Goal: Task Accomplishment & Management: Manage account settings

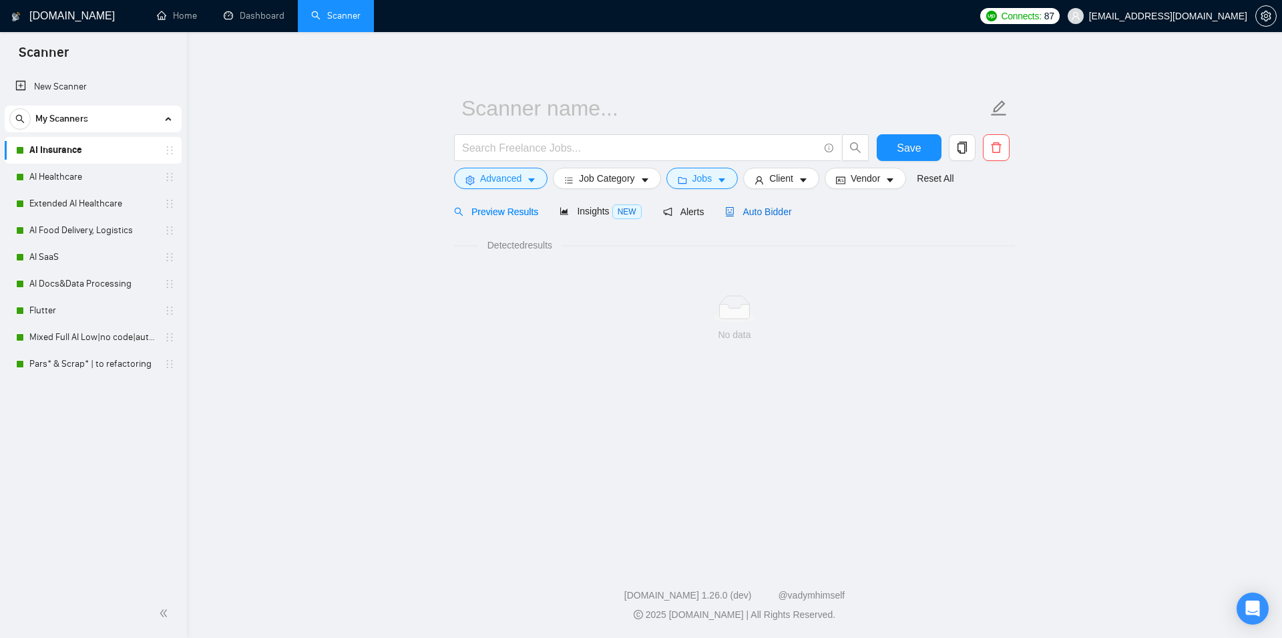
click at [738, 206] on span "Auto Bidder" at bounding box center [758, 211] width 66 height 11
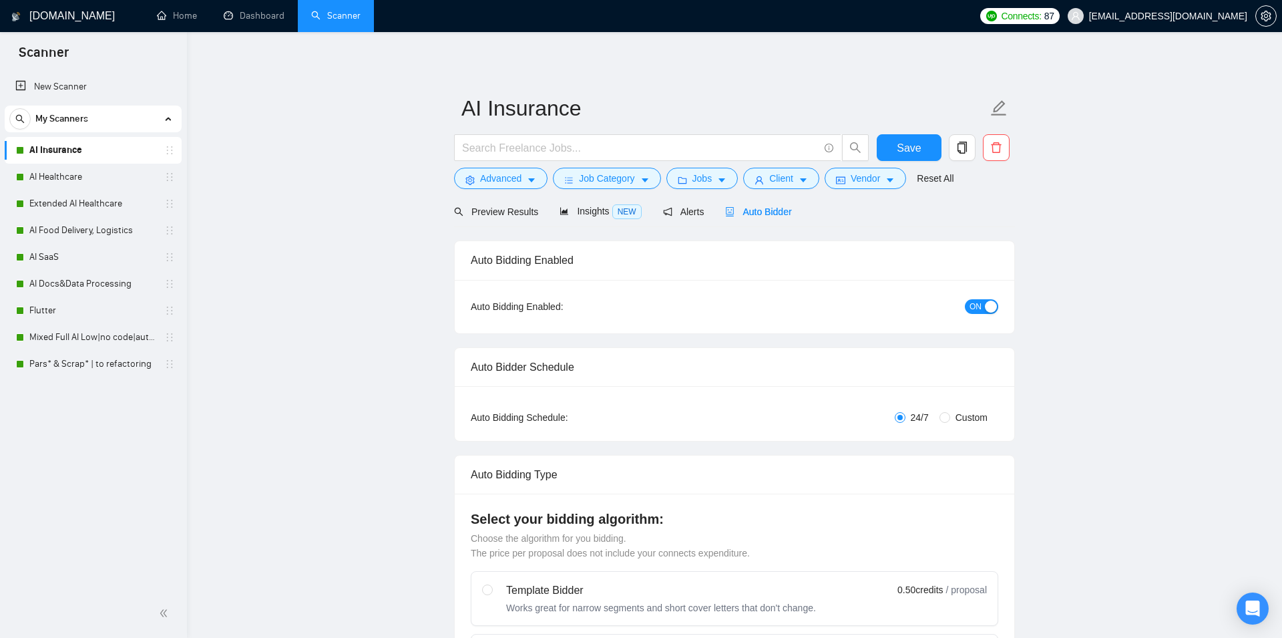
click at [738, 206] on span "Auto Bidder" at bounding box center [758, 211] width 66 height 11
type input "AI Insurance"
click at [972, 304] on span "ON" at bounding box center [970, 306] width 12 height 15
click at [903, 152] on span "Save" at bounding box center [903, 148] width 24 height 17
click at [110, 180] on link "AI Healthcare" at bounding box center [92, 177] width 127 height 27
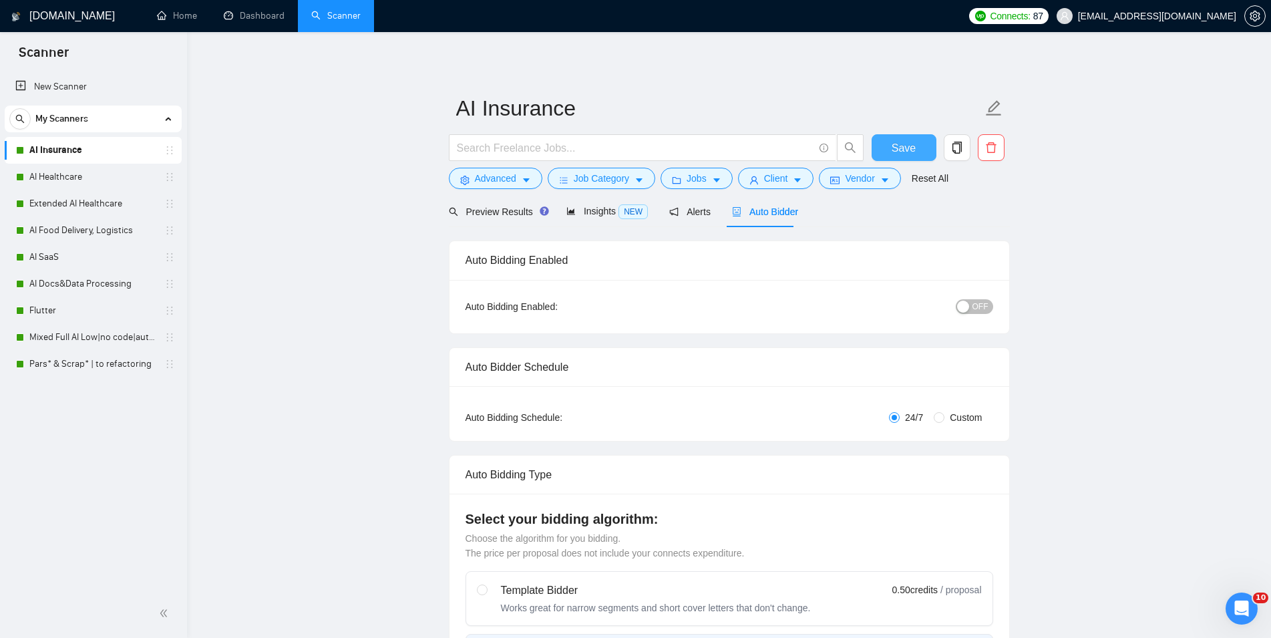
click at [916, 140] on button "Save" at bounding box center [903, 147] width 65 height 27
click at [49, 175] on link "AI Healthcare" at bounding box center [92, 177] width 127 height 27
click at [775, 212] on span "Auto Bidder" at bounding box center [765, 211] width 66 height 11
click at [910, 141] on span "Save" at bounding box center [903, 148] width 24 height 17
click at [69, 202] on link "Extended AI Healthcare" at bounding box center [92, 203] width 127 height 27
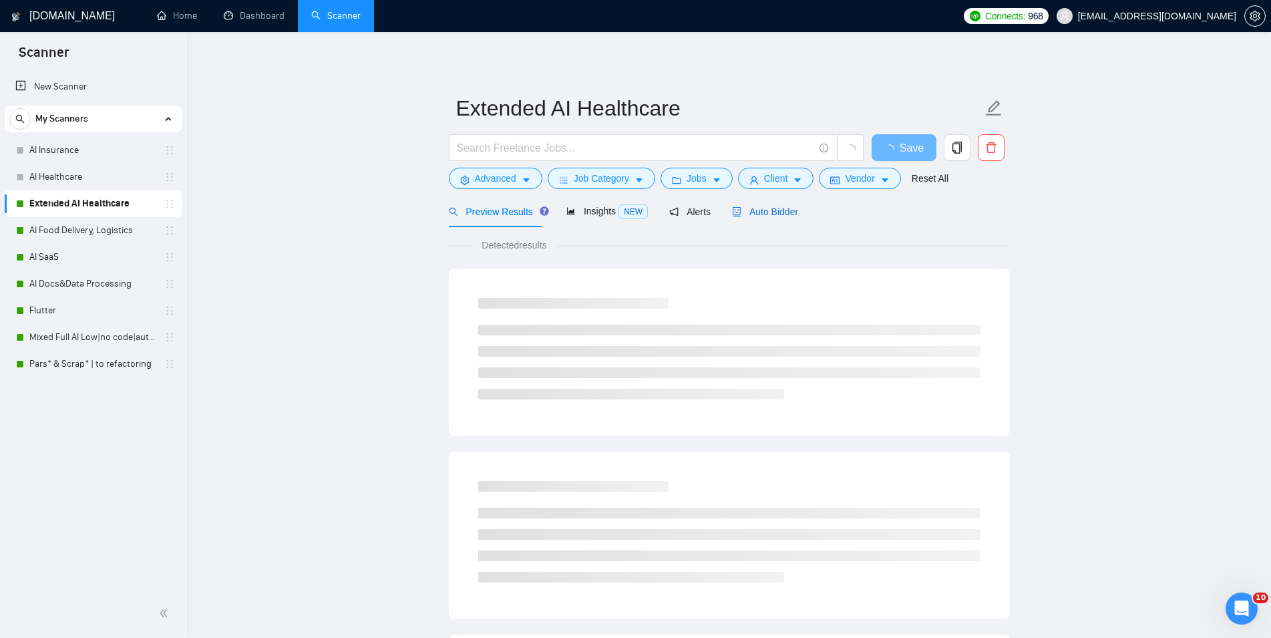
click at [759, 213] on span "Auto Bidder" at bounding box center [765, 211] width 66 height 11
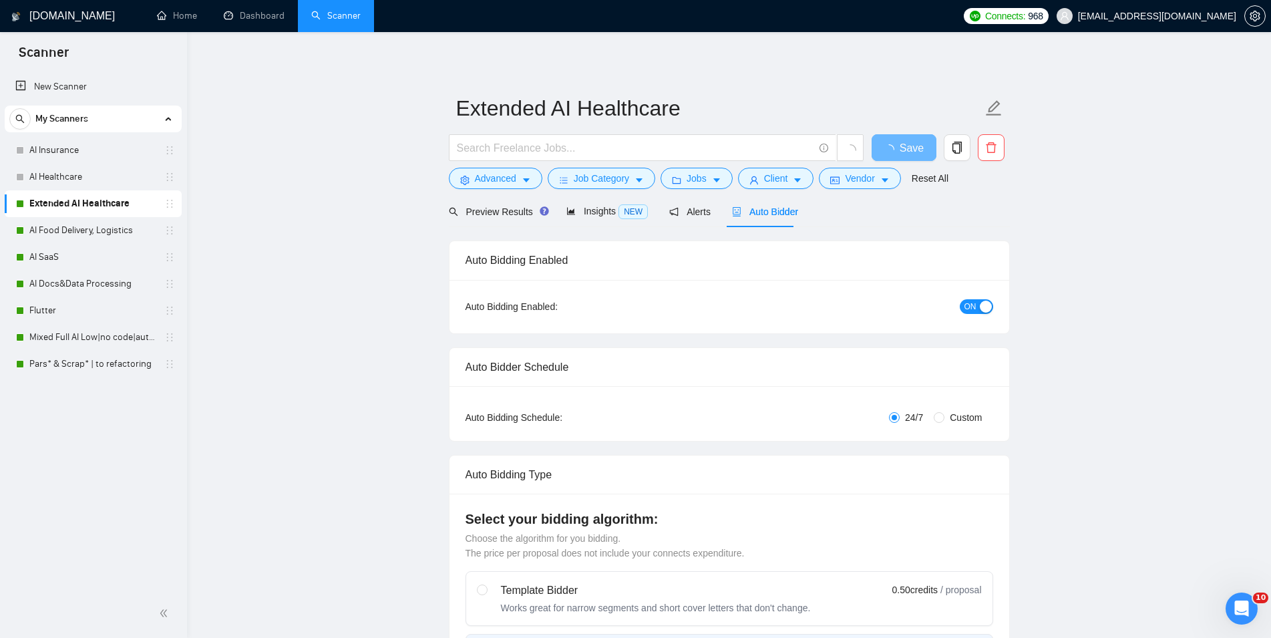
click at [970, 292] on div "Auto Bidding Enabled: ON" at bounding box center [729, 306] width 560 height 53
click at [973, 307] on span "ON" at bounding box center [970, 306] width 12 height 15
click at [893, 142] on button "Save" at bounding box center [903, 147] width 65 height 27
click at [63, 223] on link "AI Food Delivery, Logistics" at bounding box center [92, 230] width 127 height 27
click at [95, 222] on link "AI Food Delivery, Logistics" at bounding box center [92, 230] width 127 height 27
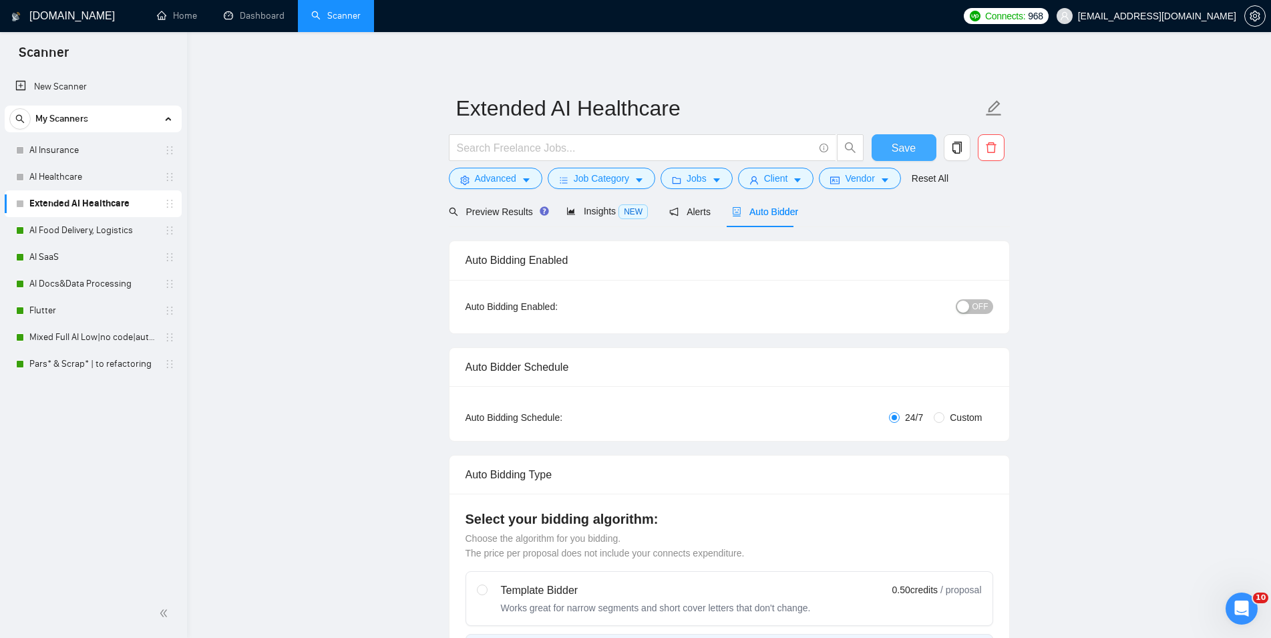
click at [907, 138] on button "Save" at bounding box center [903, 147] width 65 height 27
click at [71, 232] on link "AI Food Delivery, Logistics" at bounding box center [92, 230] width 127 height 27
click at [901, 146] on span "Save" at bounding box center [903, 148] width 24 height 17
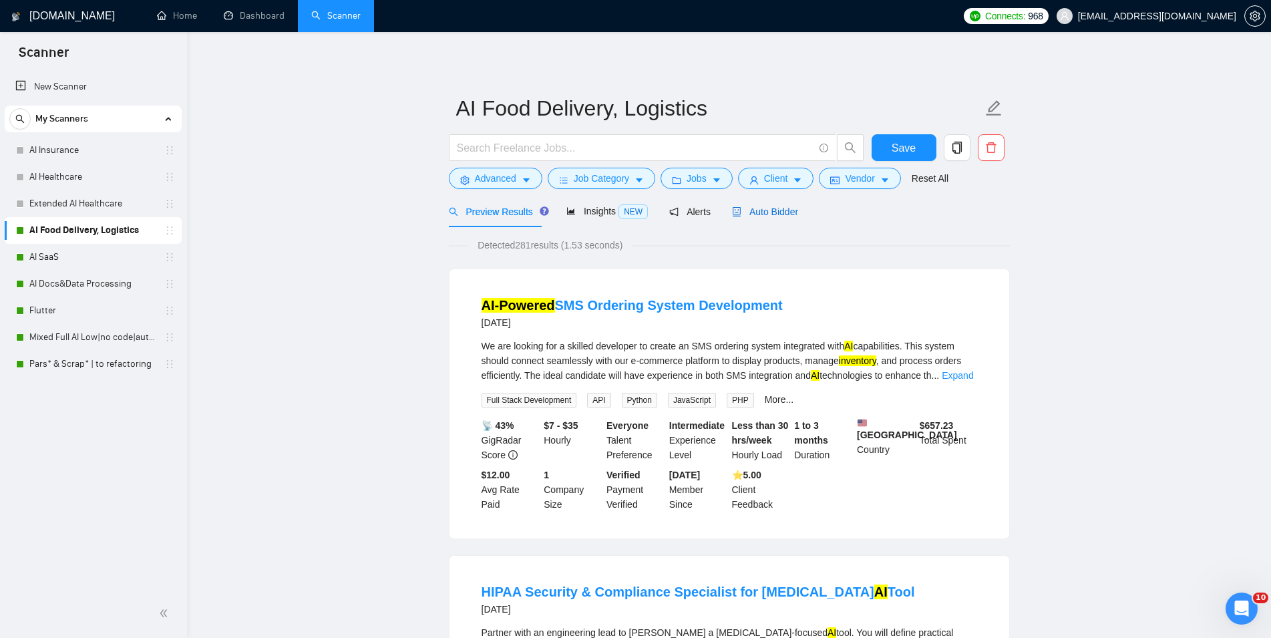
click at [765, 214] on span "Auto Bidder" at bounding box center [765, 211] width 66 height 11
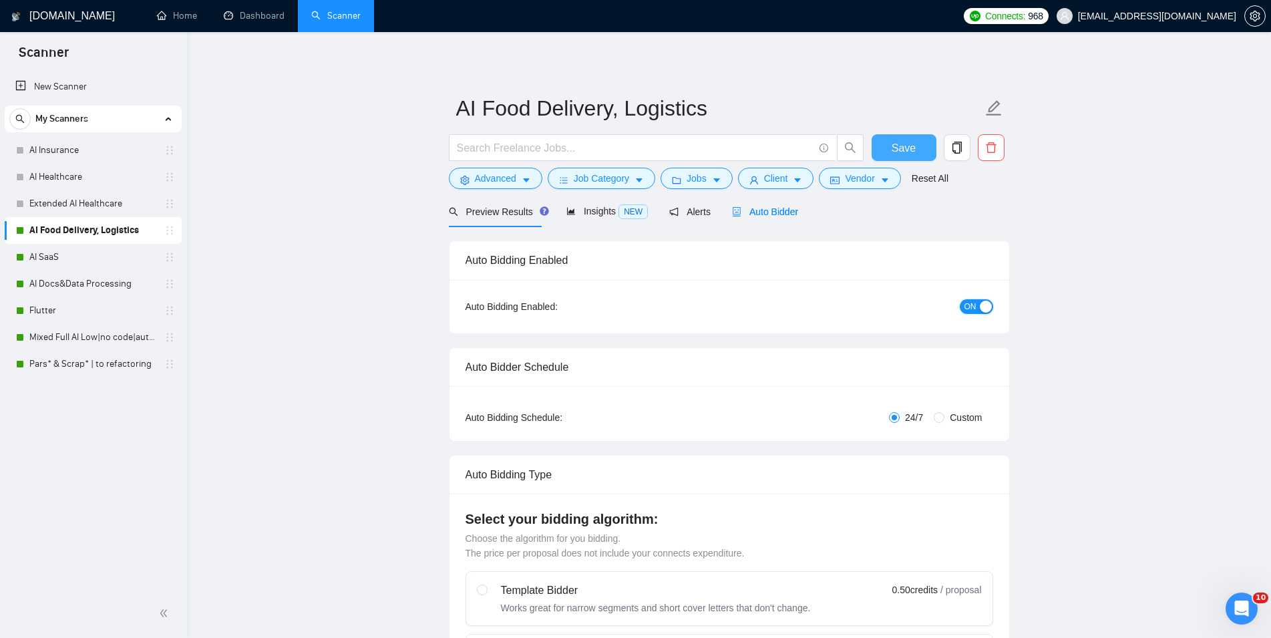
click at [964, 307] on button "ON" at bounding box center [976, 306] width 33 height 15
click at [901, 144] on span "Save" at bounding box center [903, 148] width 24 height 17
click at [121, 256] on link "AI SaaS" at bounding box center [92, 257] width 127 height 27
click at [904, 138] on button "Save" at bounding box center [903, 147] width 65 height 27
click at [99, 258] on link "AI SaaS" at bounding box center [92, 257] width 127 height 27
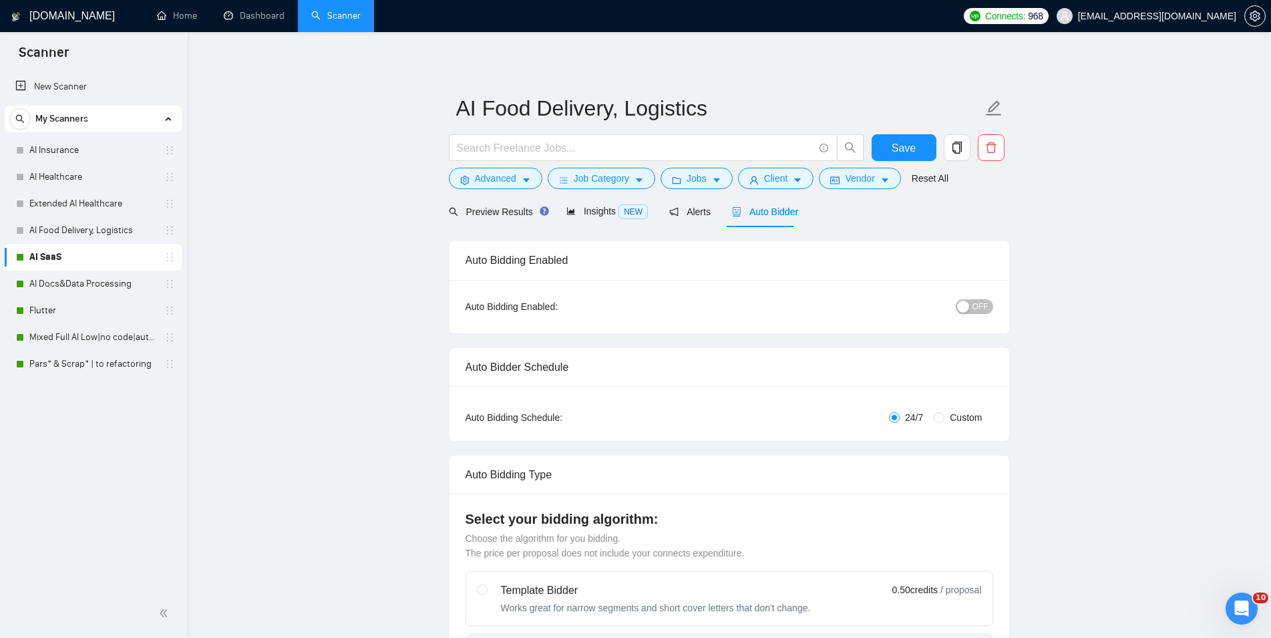
checkbox input "true"
click at [775, 218] on div "Auto Bidder" at bounding box center [765, 211] width 66 height 15
click at [968, 302] on button "ON" at bounding box center [976, 306] width 33 height 15
click at [907, 146] on span "Save" at bounding box center [911, 148] width 24 height 17
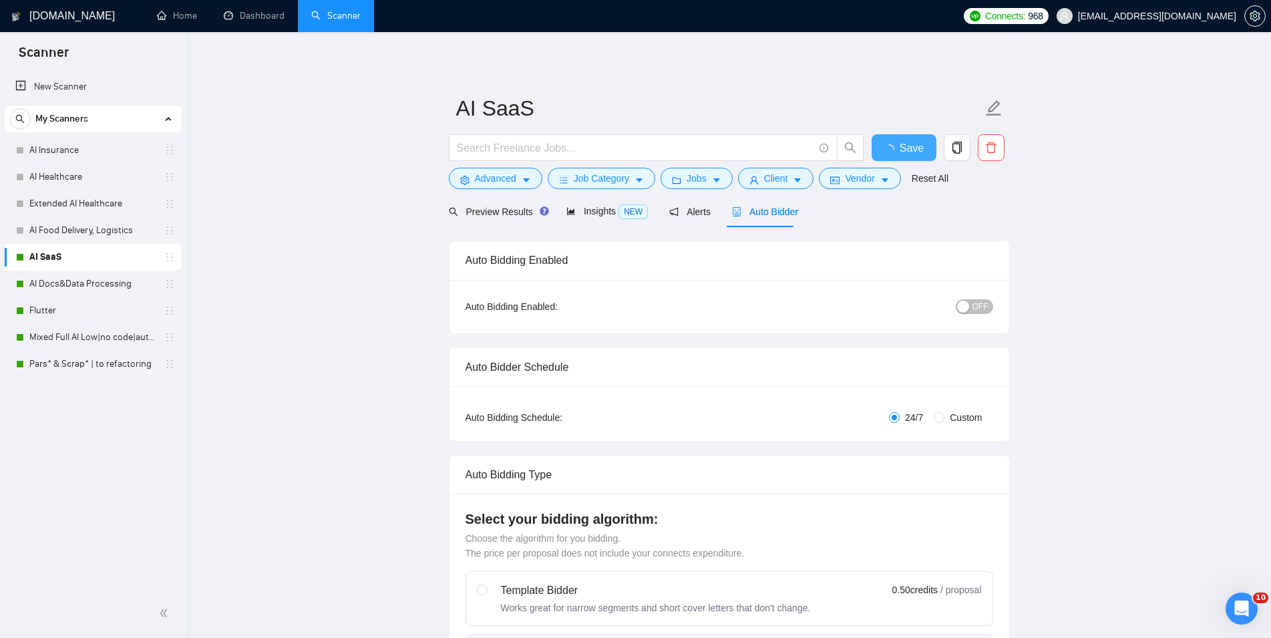
click at [907, 146] on span "Save" at bounding box center [911, 148] width 24 height 17
click at [70, 279] on link "AI Docs&Data Processing" at bounding box center [92, 283] width 127 height 27
click at [777, 222] on div "Auto Bidder" at bounding box center [765, 211] width 66 height 31
click at [906, 147] on span "Save" at bounding box center [911, 148] width 24 height 17
click at [906, 147] on span "Save" at bounding box center [903, 148] width 24 height 17
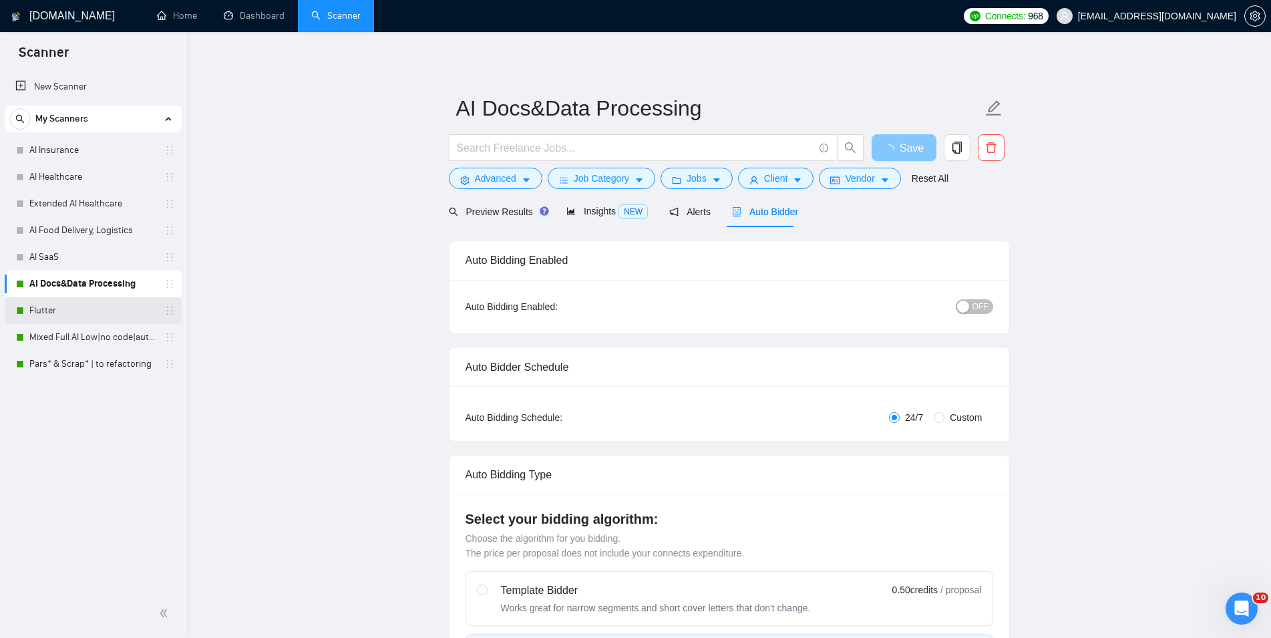
click at [85, 314] on link "Flutter" at bounding box center [92, 310] width 127 height 27
click at [773, 216] on span "Auto Bidder" at bounding box center [765, 211] width 66 height 11
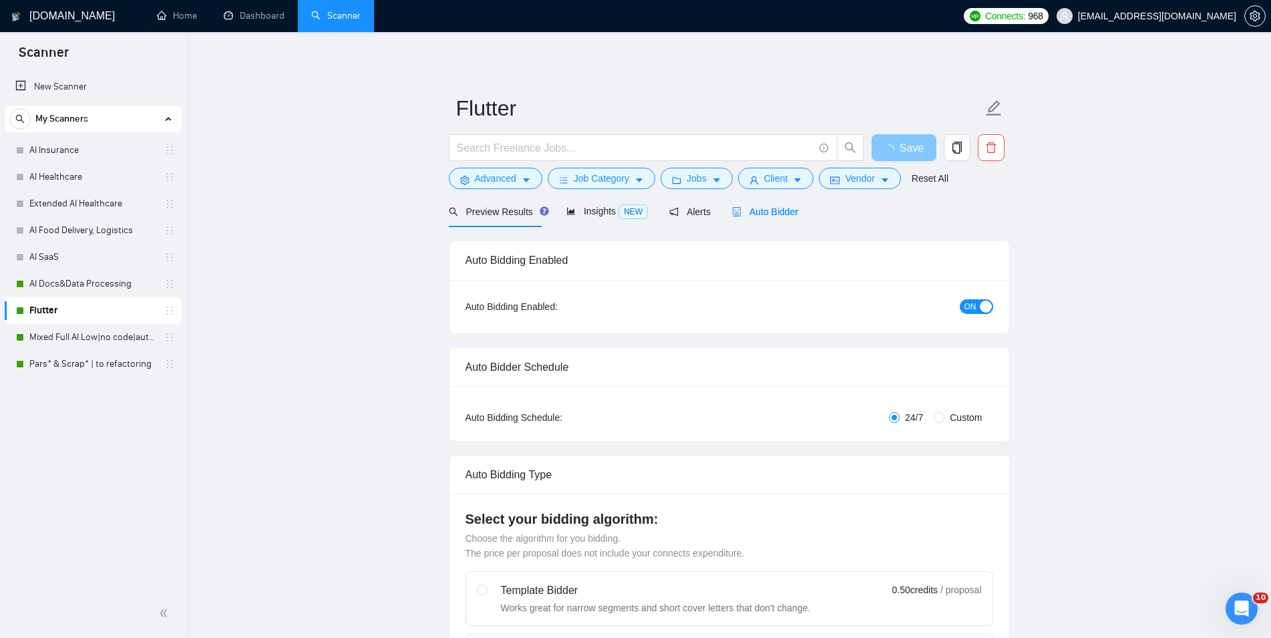
click at [978, 302] on button "ON" at bounding box center [976, 306] width 33 height 15
click at [901, 145] on span "Save" at bounding box center [911, 148] width 24 height 17
click at [81, 330] on link "Mixed Full AI Low|no code|automations" at bounding box center [92, 337] width 127 height 27
click at [759, 212] on span "Auto Bidder" at bounding box center [765, 211] width 66 height 11
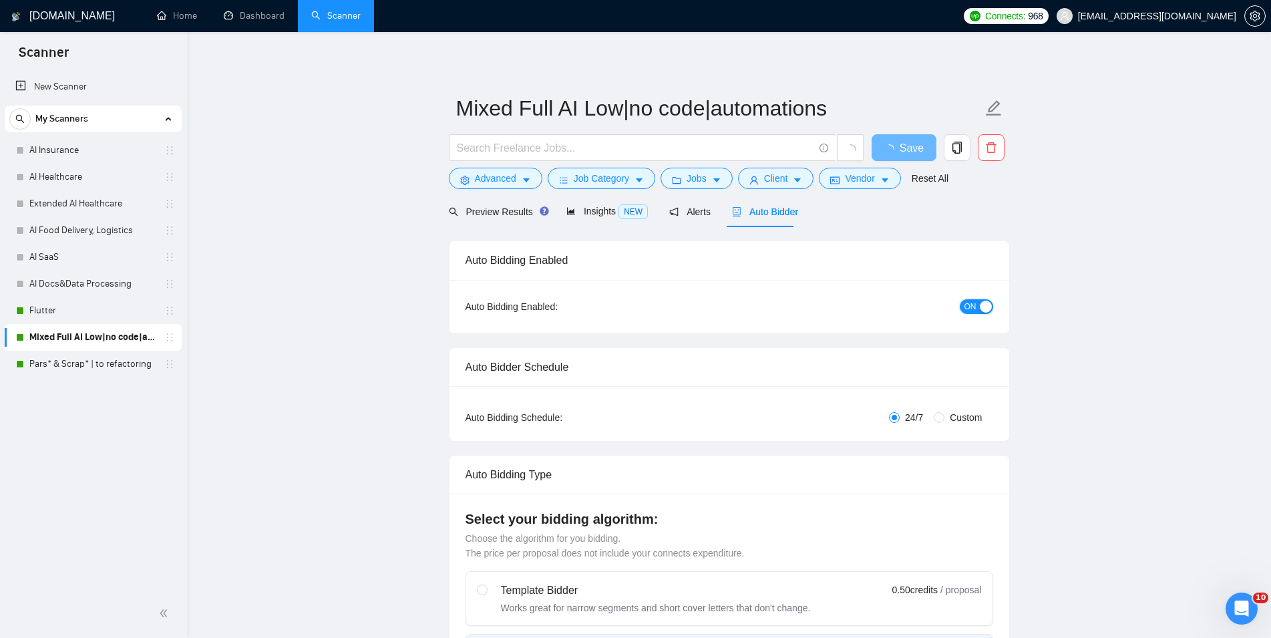
click at [980, 304] on div "button" at bounding box center [986, 306] width 12 height 12
click at [919, 138] on button "Save" at bounding box center [903, 147] width 65 height 27
click at [63, 353] on link "Pars* & Scrap* | to refactoring" at bounding box center [92, 364] width 127 height 27
click at [773, 210] on span "Auto Bidder" at bounding box center [765, 211] width 66 height 11
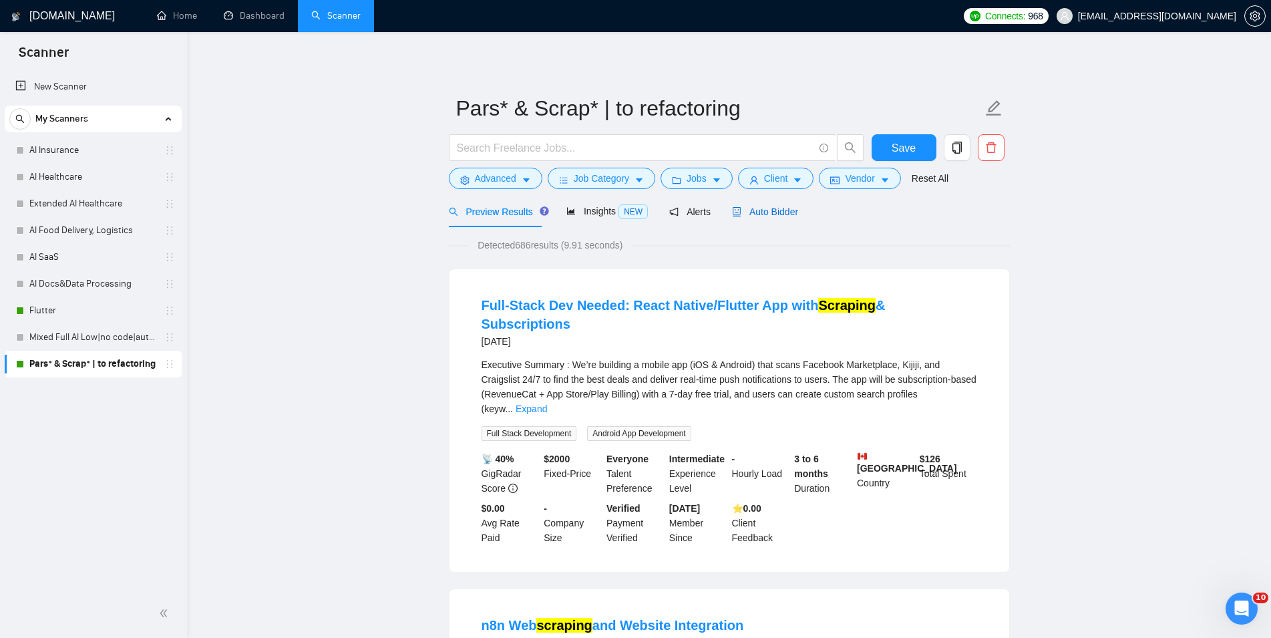
click at [781, 214] on span "Auto Bidder" at bounding box center [765, 211] width 66 height 11
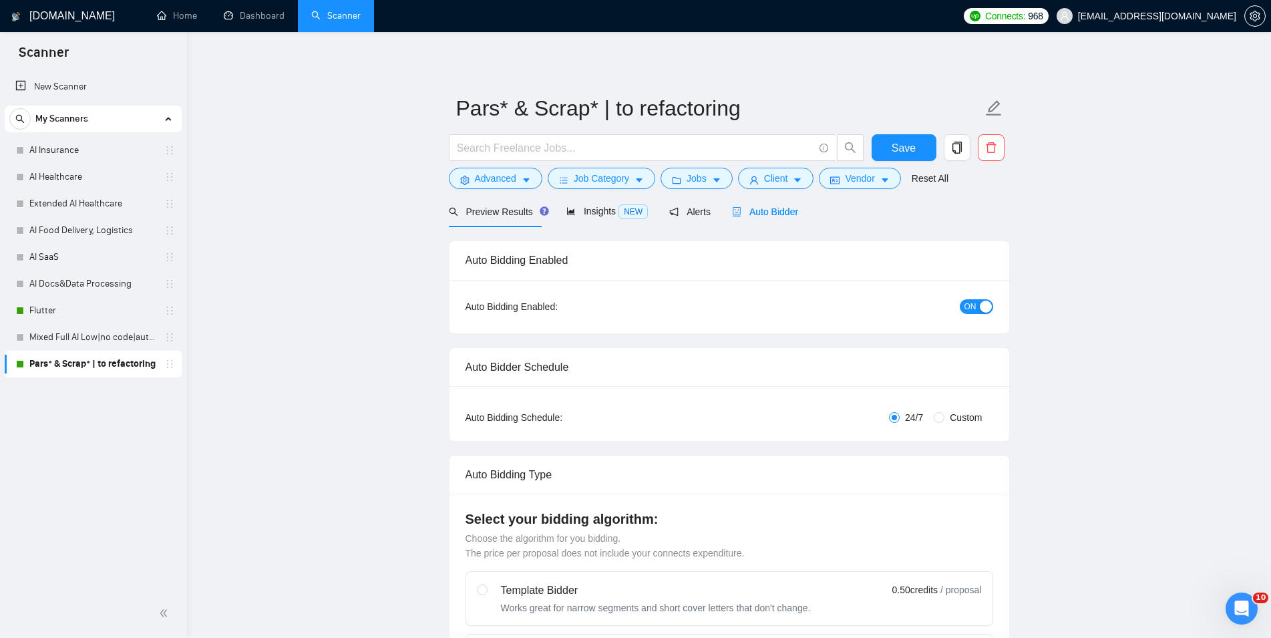
click at [986, 306] on div "button" at bounding box center [986, 306] width 12 height 12
click at [910, 145] on span "Save" at bounding box center [903, 148] width 24 height 17
click at [78, 316] on link "Flutter" at bounding box center [92, 310] width 127 height 27
click at [761, 210] on span "Auto Bidder" at bounding box center [765, 211] width 66 height 11
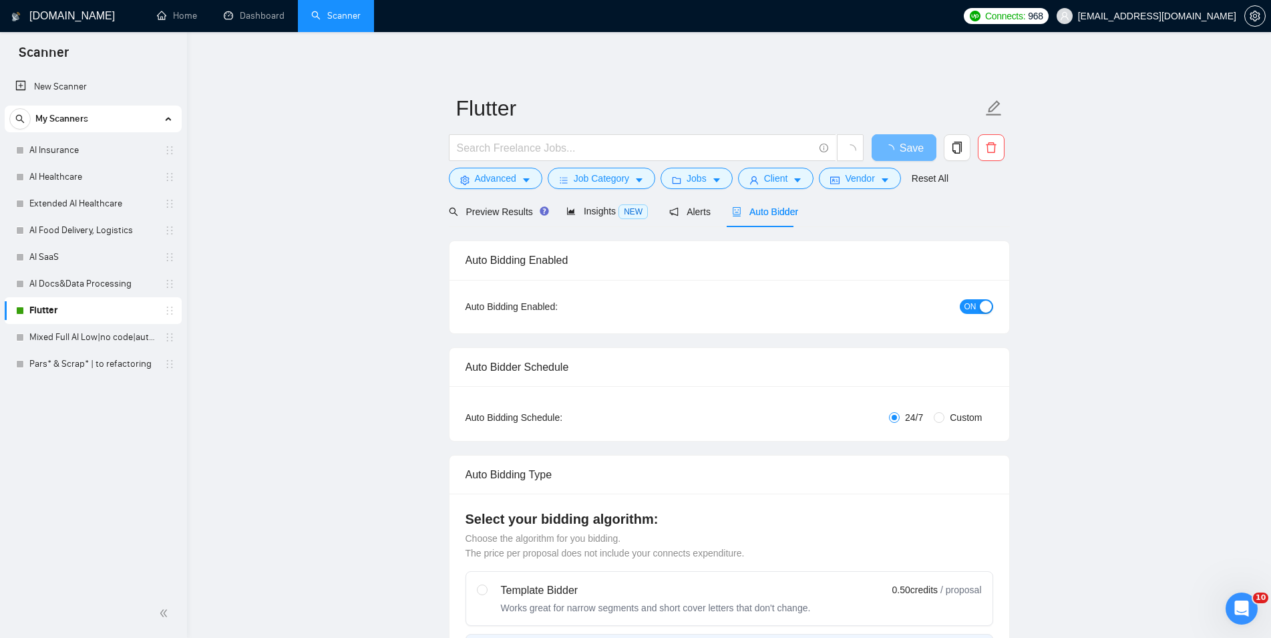
click at [974, 306] on span "ON" at bounding box center [970, 306] width 12 height 15
click at [900, 152] on span "Save" at bounding box center [903, 148] width 24 height 17
click at [250, 15] on link "Dashboard" at bounding box center [254, 15] width 61 height 11
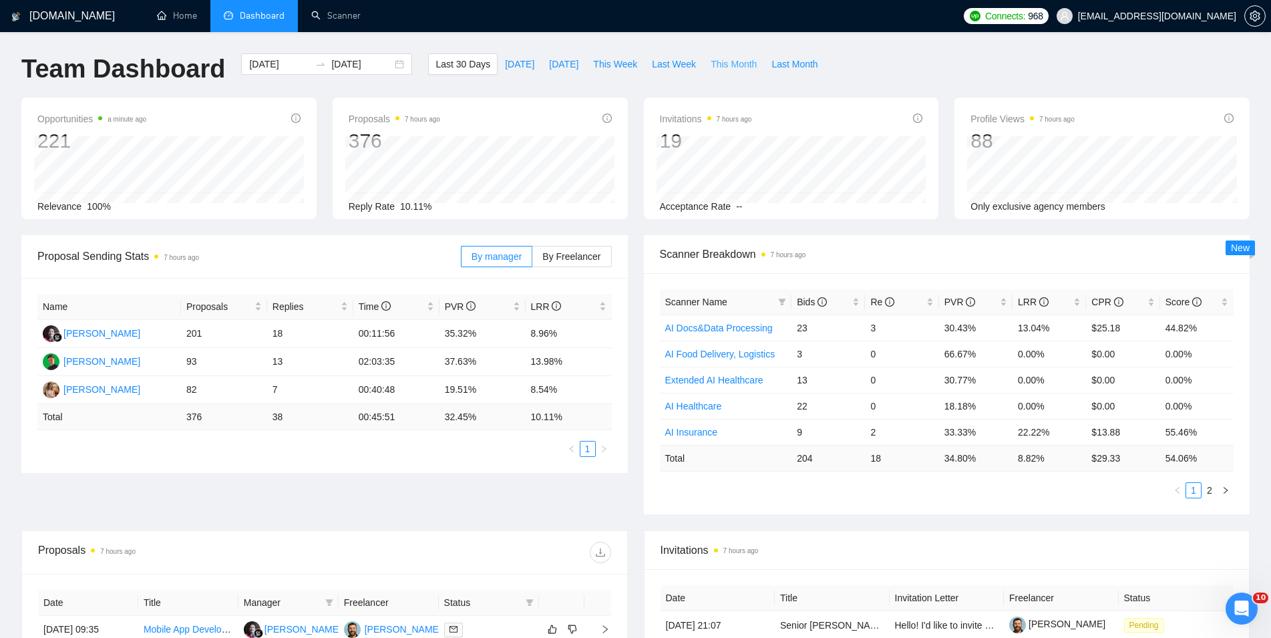
click at [734, 61] on span "This Month" at bounding box center [733, 64] width 46 height 15
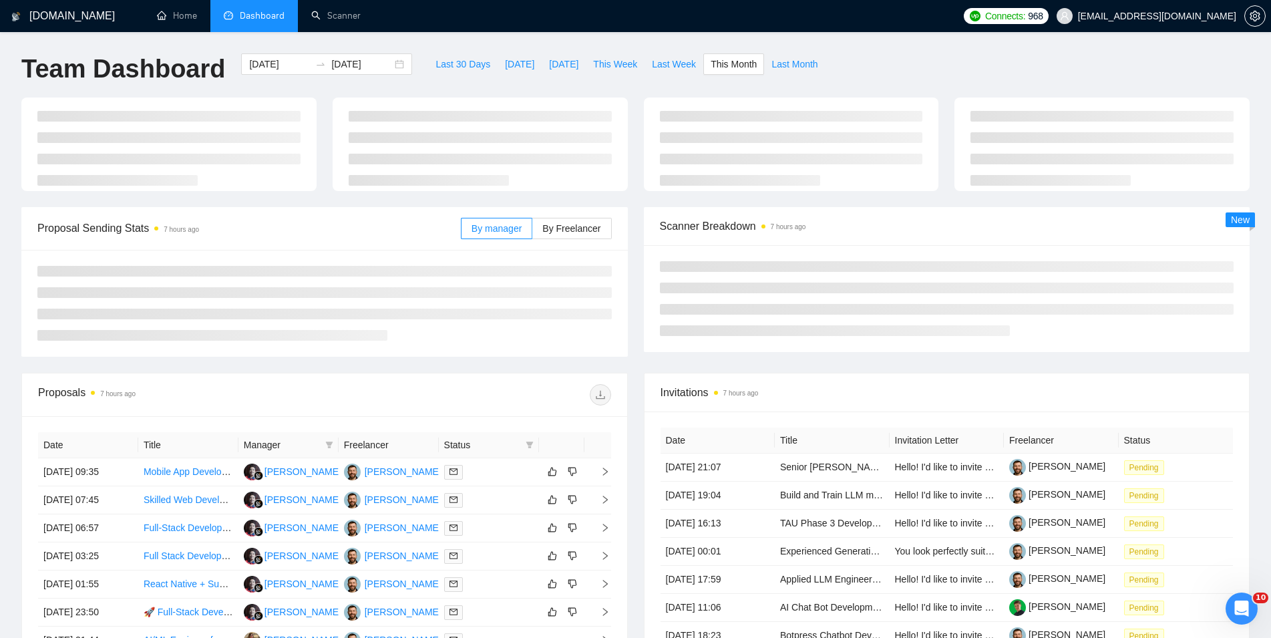
type input "[DATE]"
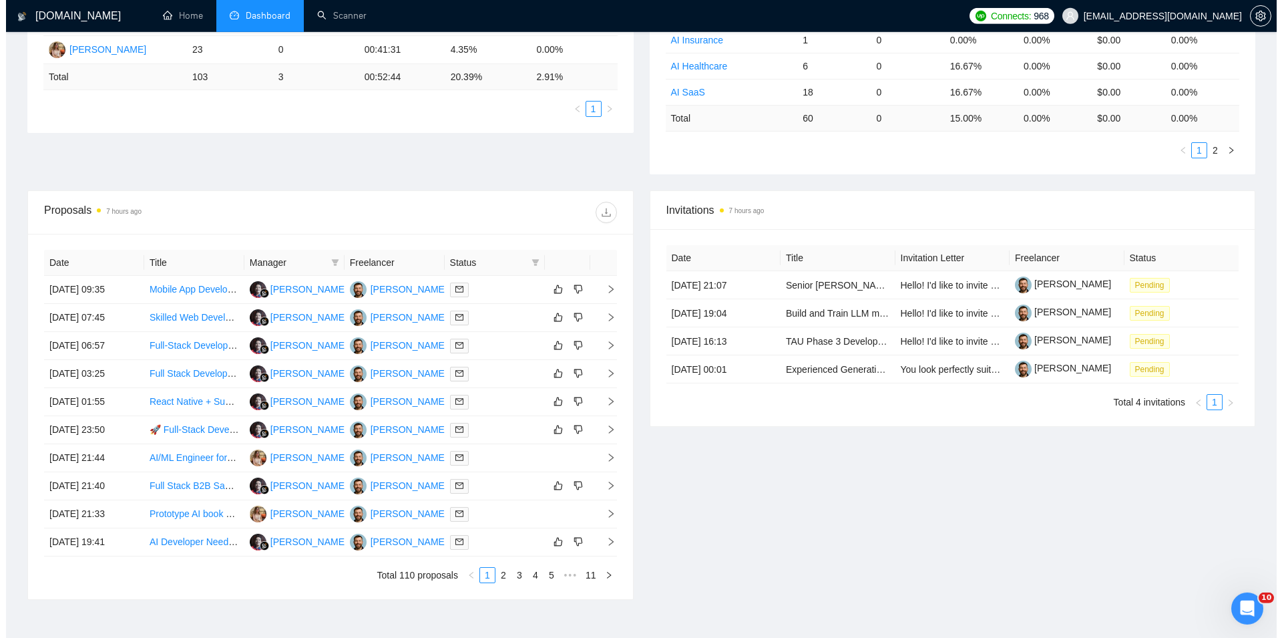
scroll to position [341, 0]
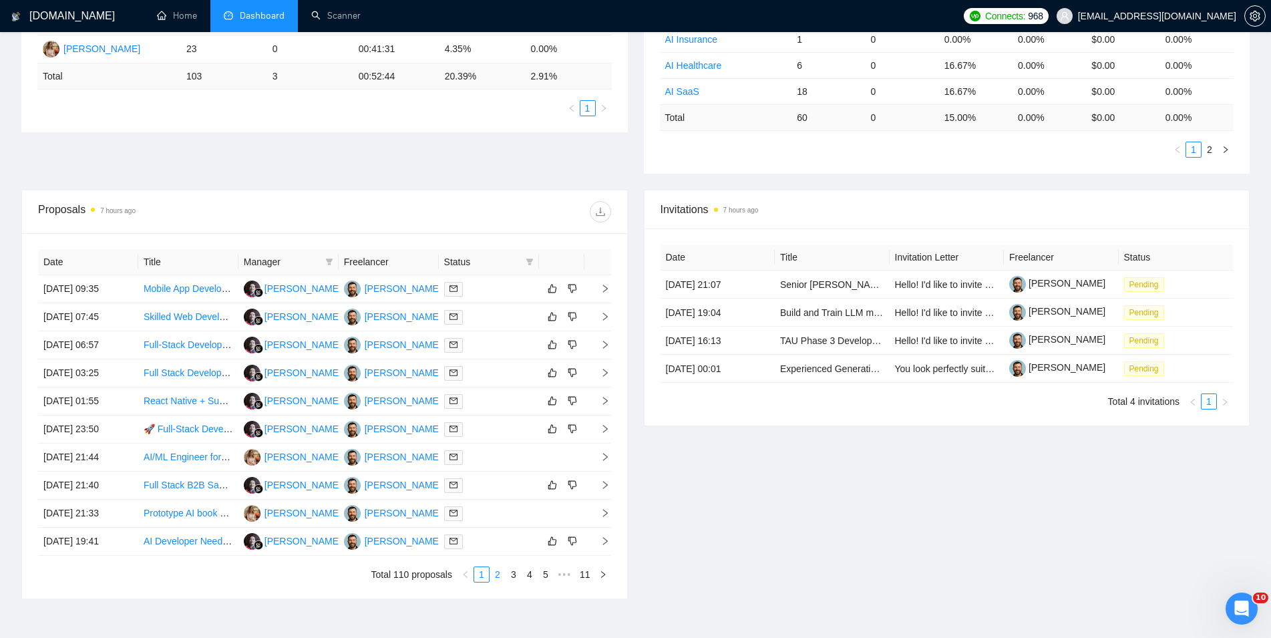
click at [495, 579] on link "2" at bounding box center [497, 574] width 15 height 15
click at [126, 323] on td "08 Sep, 2025 18:54" at bounding box center [88, 317] width 100 height 28
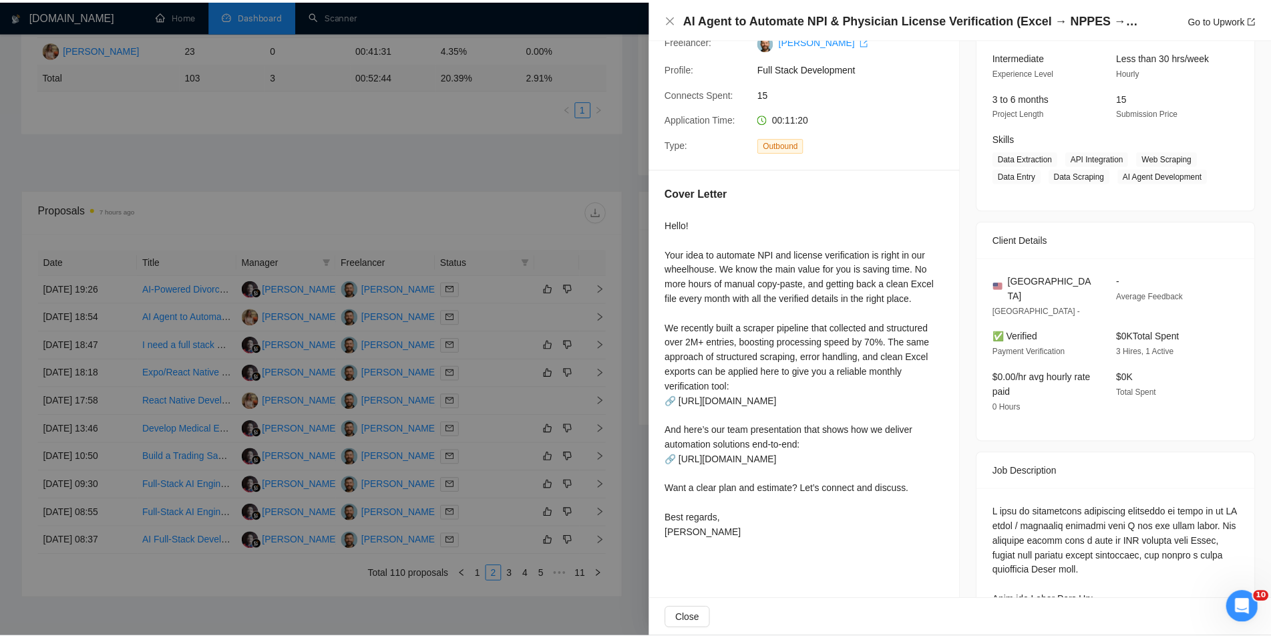
scroll to position [152, 0]
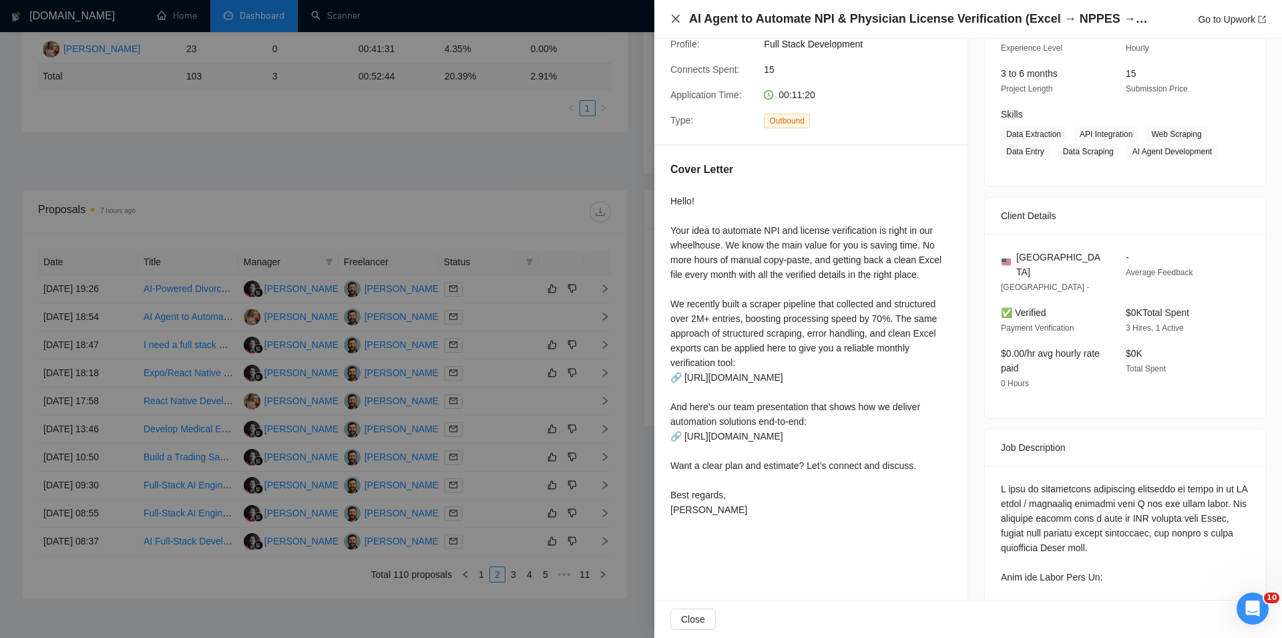
click at [672, 18] on icon "close" at bounding box center [675, 18] width 11 height 11
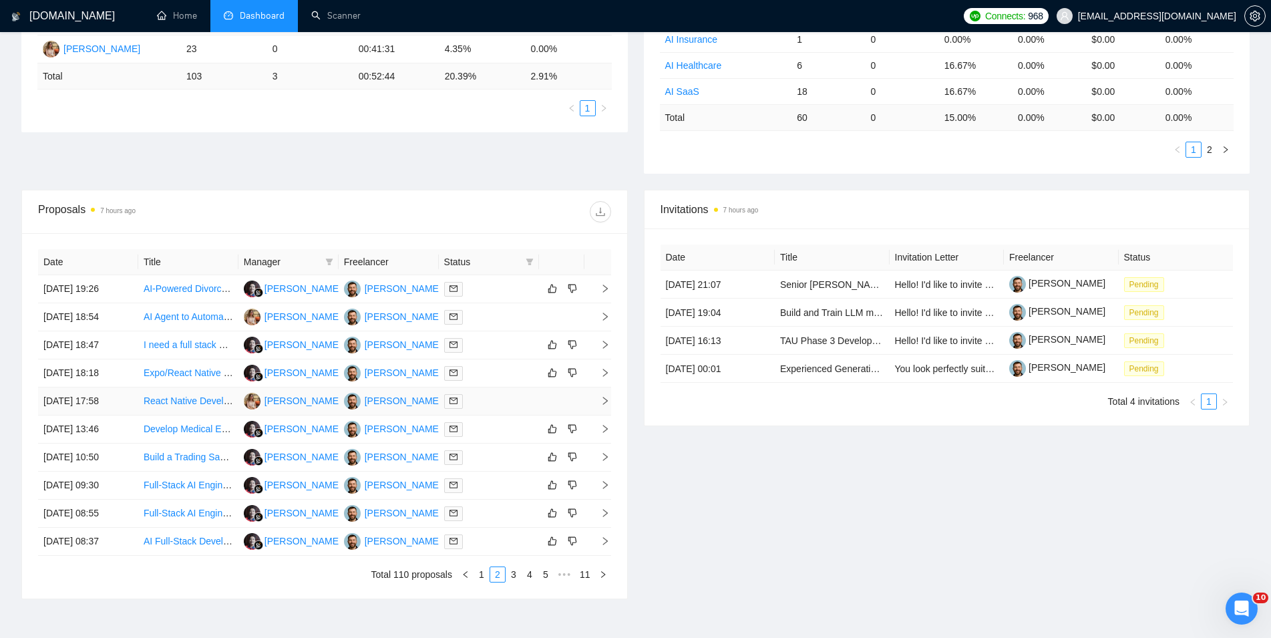
click at [127, 399] on td "08 Sep, 2025 17:58" at bounding box center [88, 401] width 100 height 28
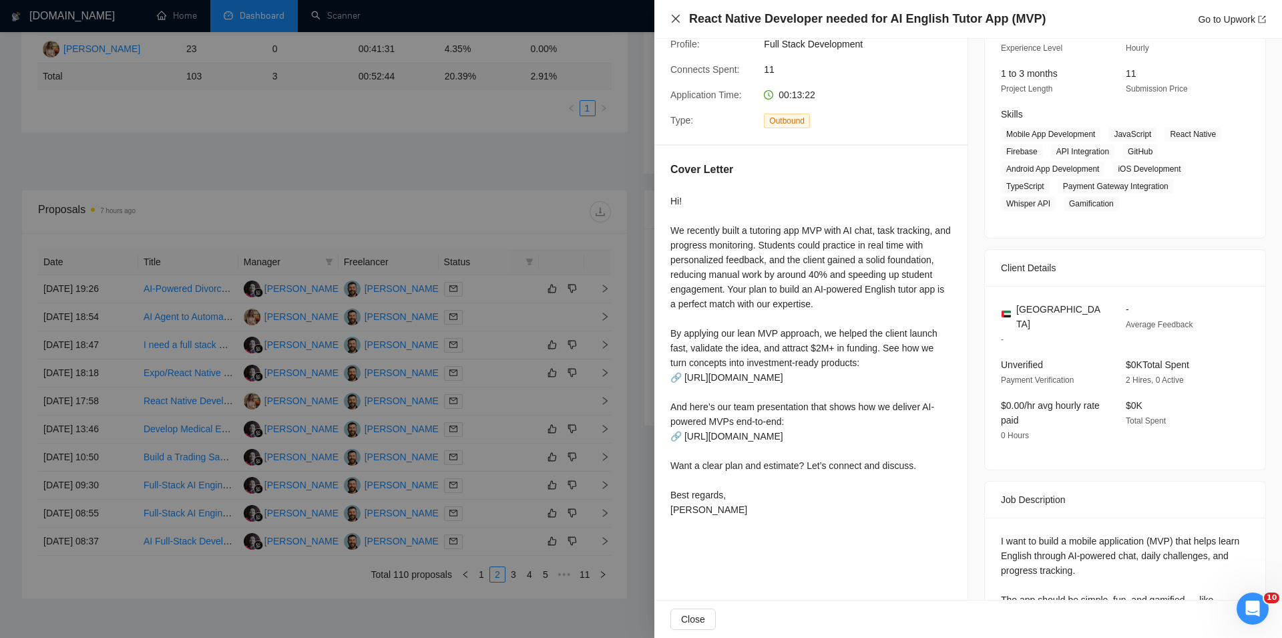
click at [673, 19] on icon "close" at bounding box center [675, 18] width 11 height 11
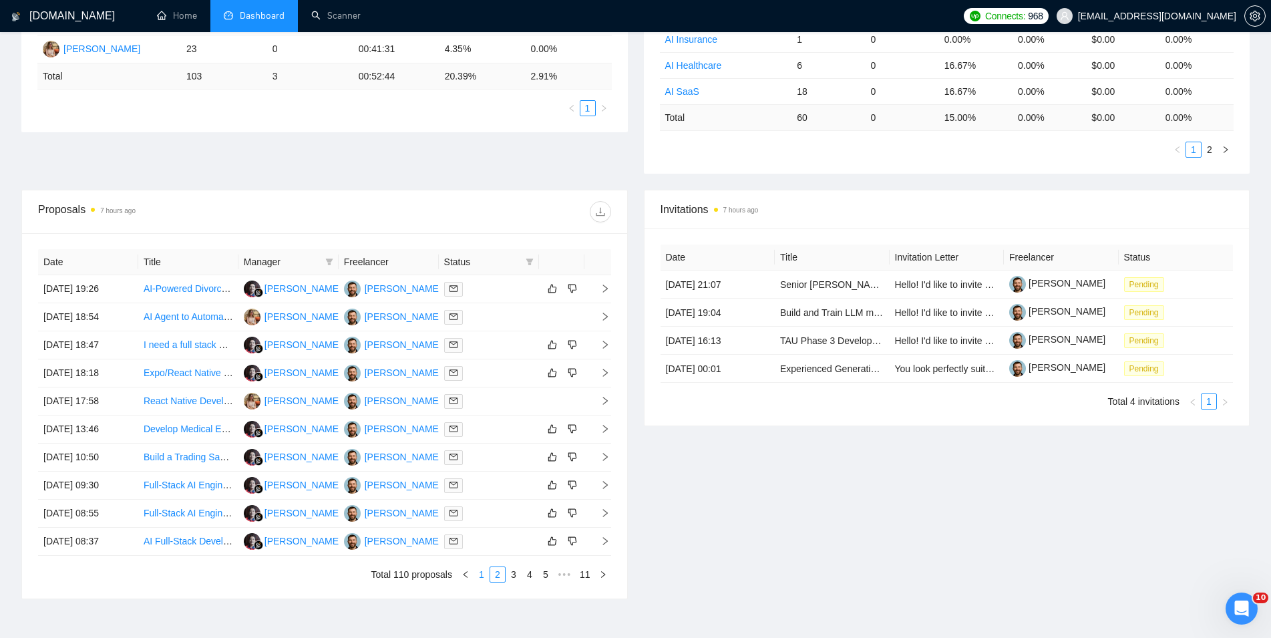
click at [479, 575] on link "1" at bounding box center [481, 574] width 15 height 15
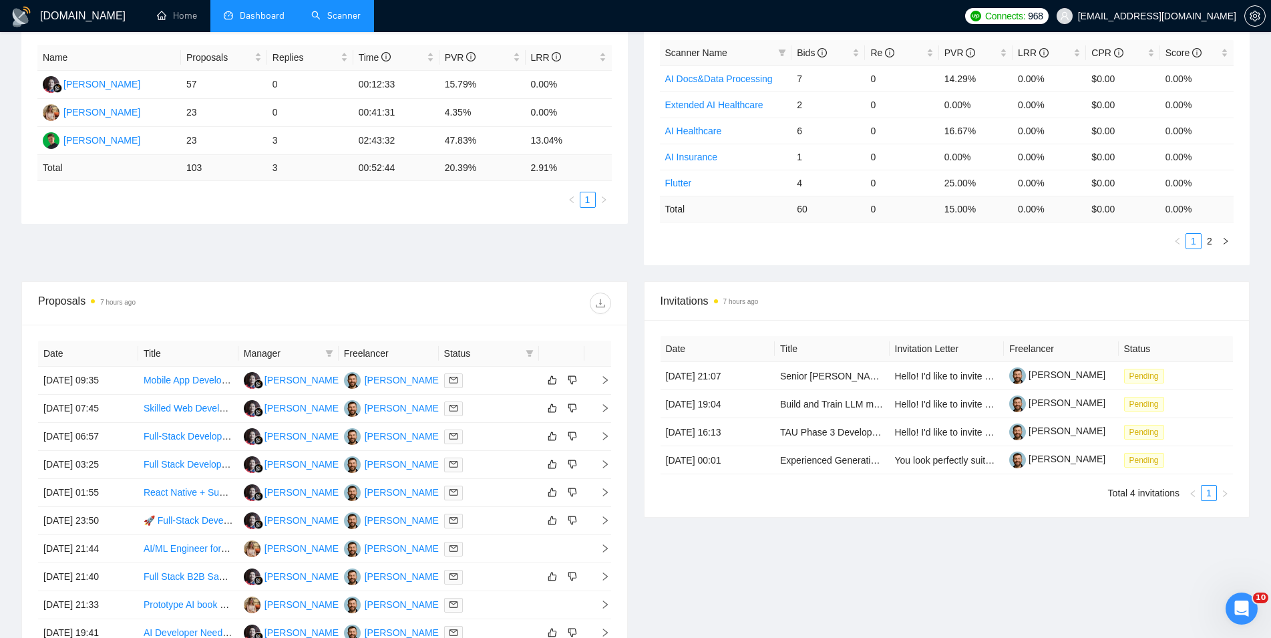
click at [327, 10] on link "Scanner" at bounding box center [335, 15] width 49 height 11
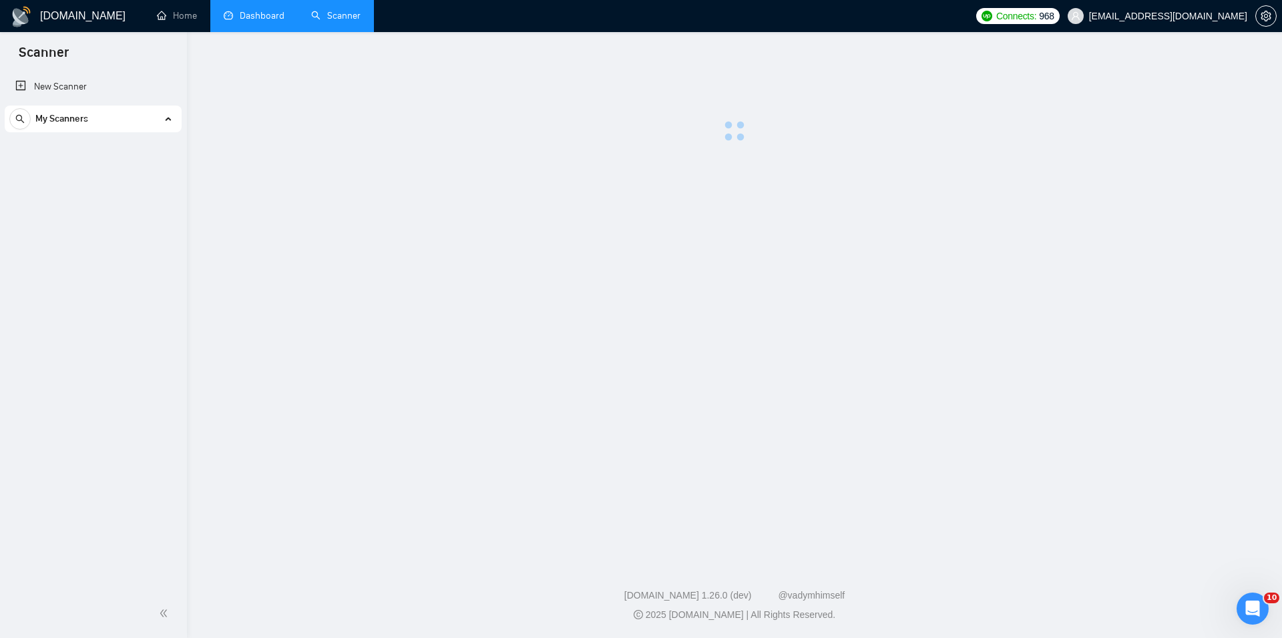
click at [258, 10] on link "Dashboard" at bounding box center [254, 15] width 61 height 11
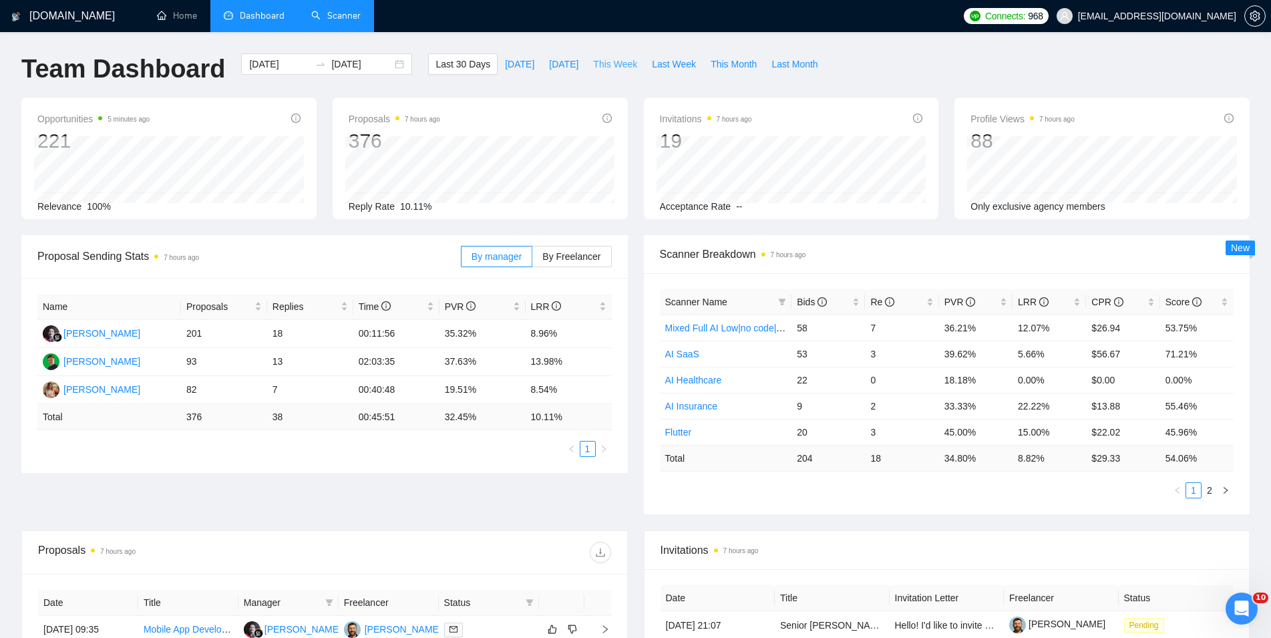
click at [598, 65] on span "This Week" at bounding box center [615, 64] width 44 height 15
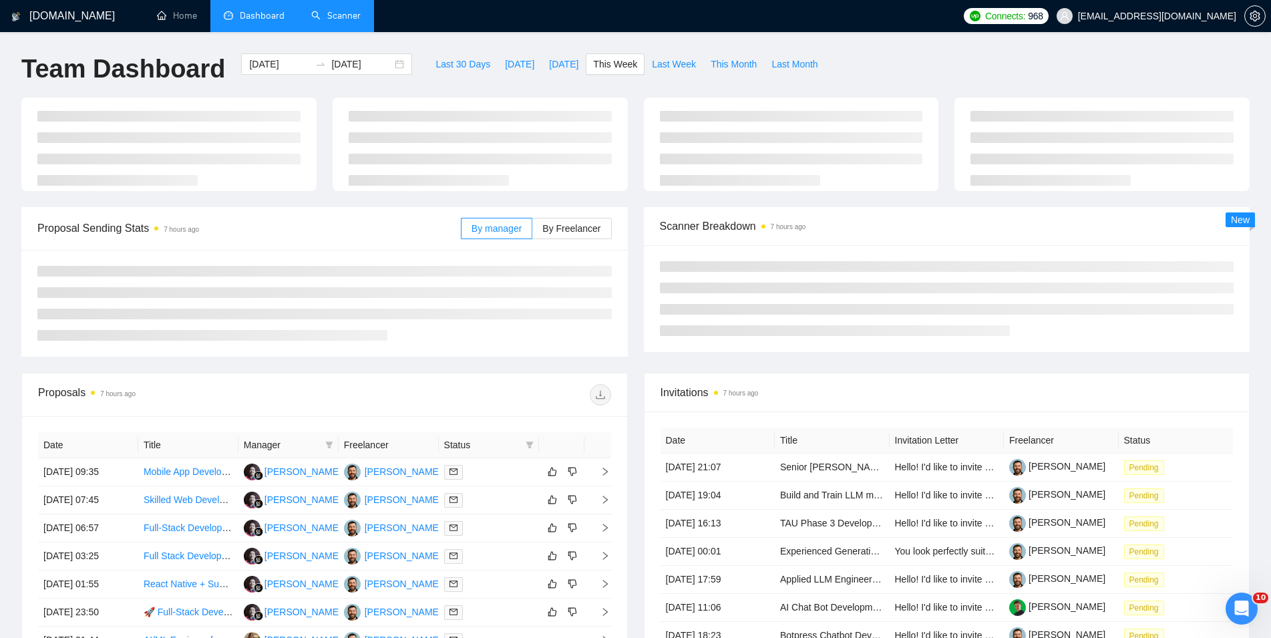
type input "[DATE]"
